Goal: Navigation & Orientation: Find specific page/section

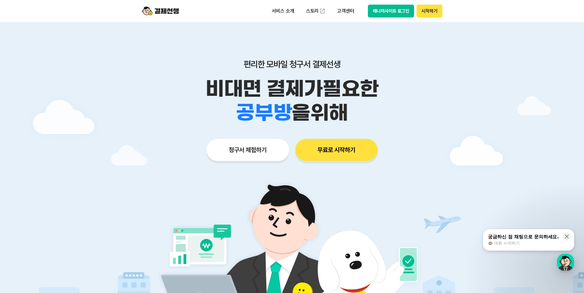
click at [389, 16] on button "매니저사이트 로그인" at bounding box center [391, 11] width 46 height 13
click at [407, 13] on button "매니저사이트 로그인" at bounding box center [391, 11] width 46 height 13
click at [429, 12] on button "시작하기" at bounding box center [429, 11] width 26 height 13
click at [391, 18] on div "서비스 소개 스토리 고객센터 매니저사이트 로그인 시작하기" at bounding box center [291, 11] width 315 height 22
click at [391, 14] on button "매니저사이트 로그인" at bounding box center [391, 11] width 46 height 13
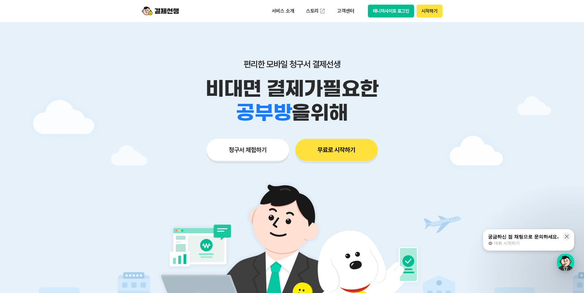
click at [390, 8] on button "매니저사이트 로그인" at bounding box center [391, 11] width 46 height 13
click at [396, 8] on button "매니저사이트 로그인" at bounding box center [391, 11] width 46 height 13
